Goal: Transaction & Acquisition: Subscribe to service/newsletter

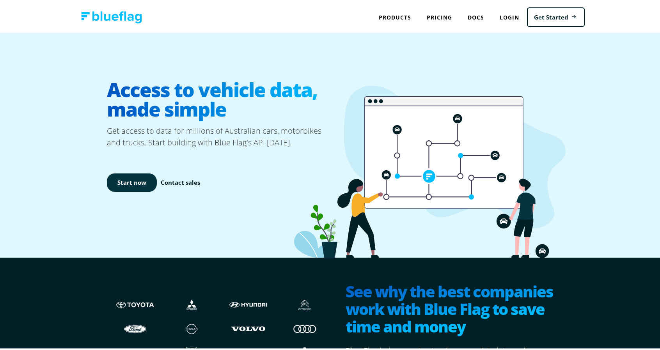
click at [122, 176] on link "Start now" at bounding box center [132, 181] width 50 height 18
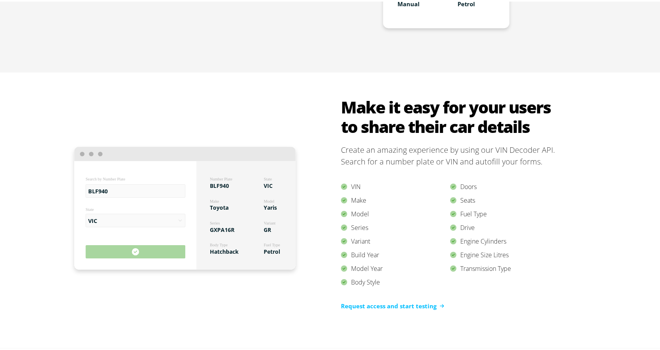
scroll to position [422, 0]
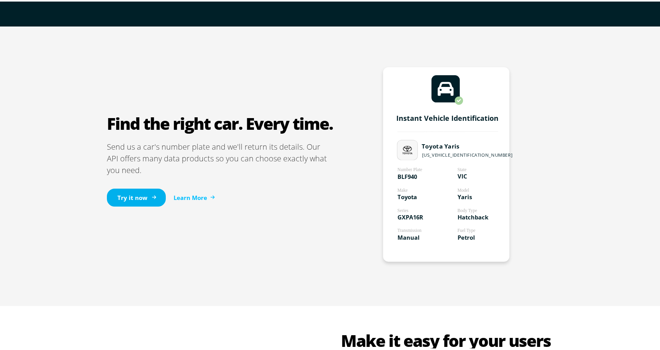
click at [142, 188] on link "Try it now" at bounding box center [136, 196] width 59 height 18
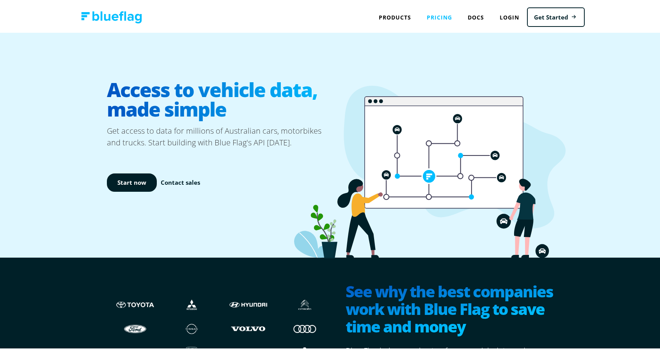
click at [450, 9] on link "Pricing" at bounding box center [439, 16] width 41 height 16
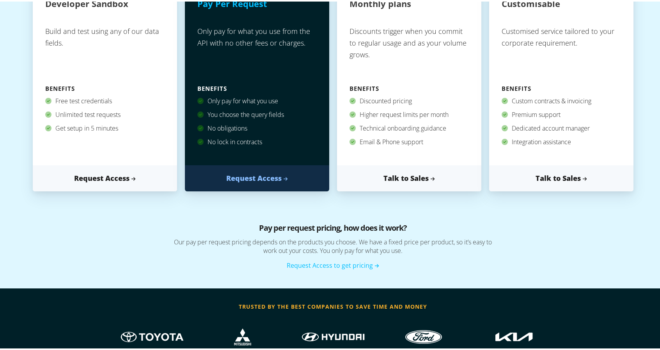
scroll to position [234, 0]
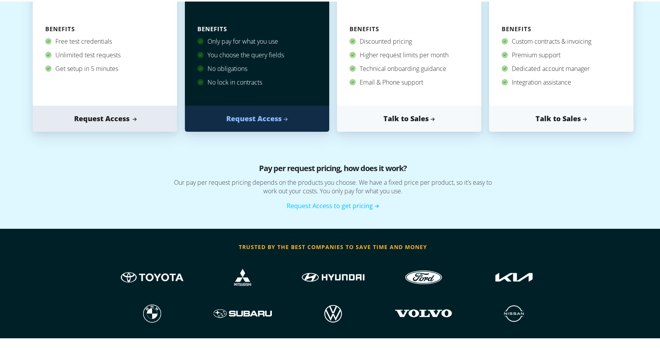
click at [112, 111] on link "Request Access" at bounding box center [105, 117] width 144 height 26
